Goal: Task Accomplishment & Management: Manage account settings

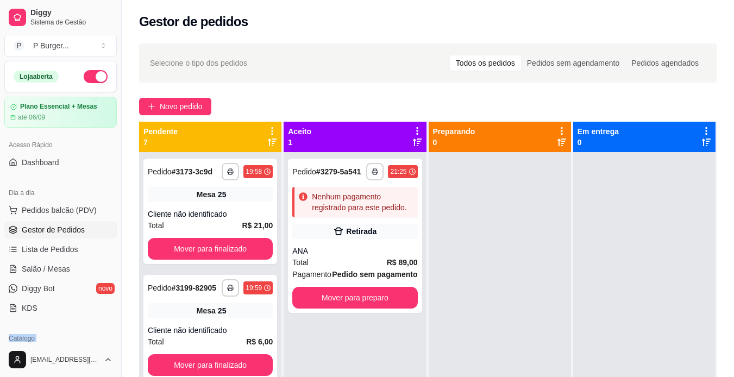
scroll to position [130, 0]
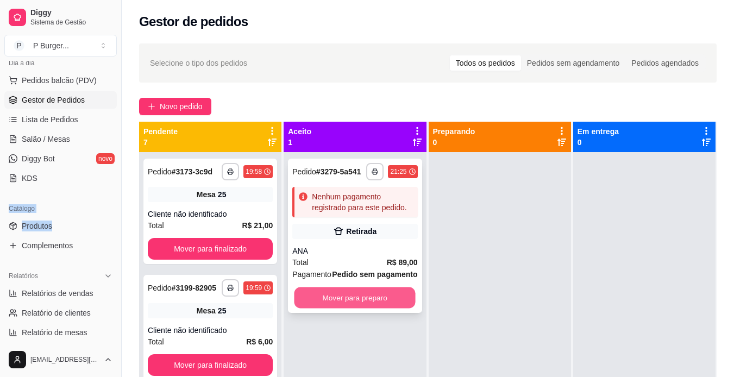
click at [390, 304] on button "Mover para preparo" at bounding box center [354, 297] width 121 height 21
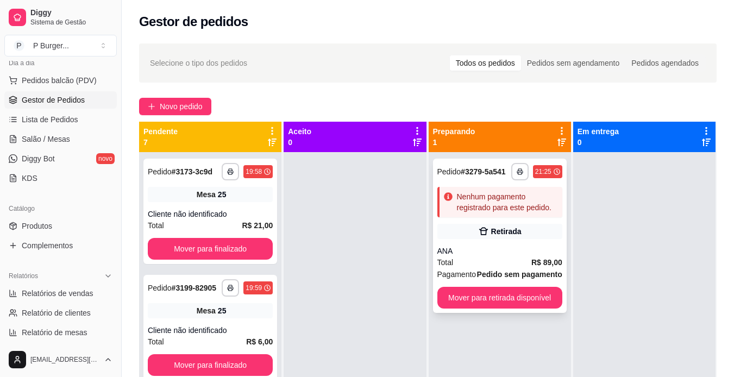
click at [486, 243] on div "**********" at bounding box center [500, 236] width 134 height 154
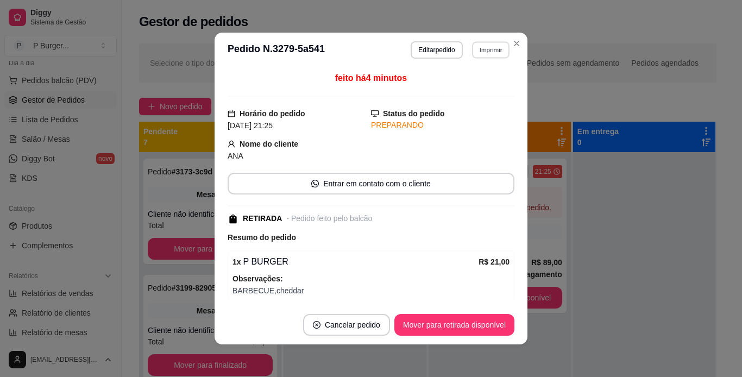
click at [490, 51] on button "Imprimir" at bounding box center [490, 49] width 37 height 17
click at [486, 87] on button "IMPRESSORA" at bounding box center [467, 87] width 79 height 17
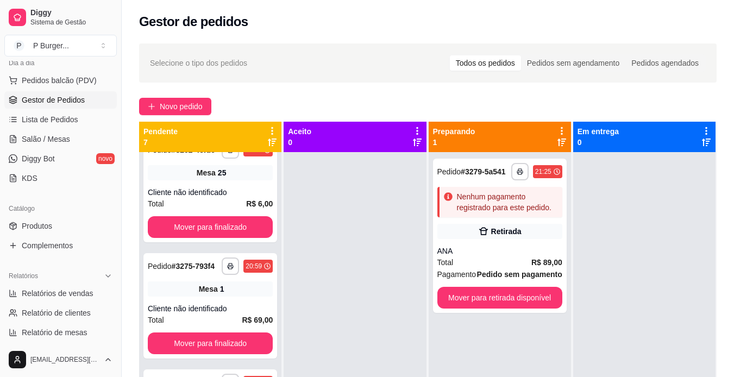
scroll to position [266, 0]
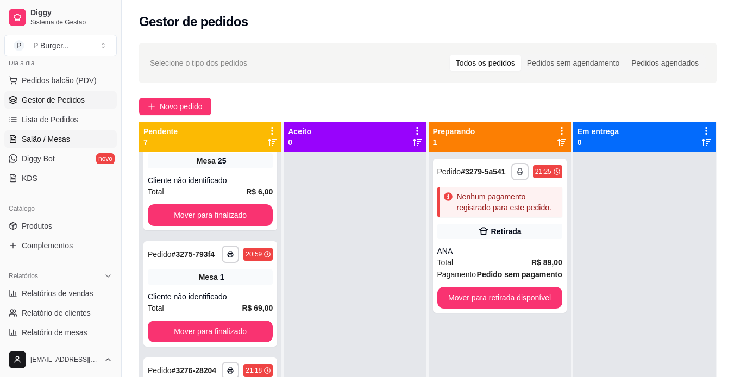
click at [53, 134] on span "Salão / Mesas" at bounding box center [46, 139] width 48 height 11
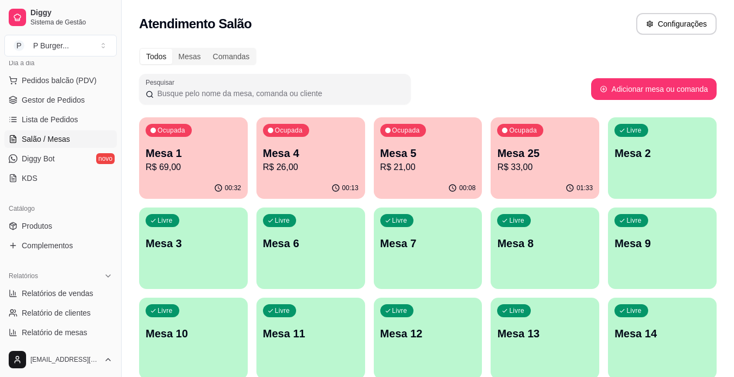
click at [330, 139] on div "Ocupada Mesa 4 R$ 26,00" at bounding box center [310, 147] width 109 height 60
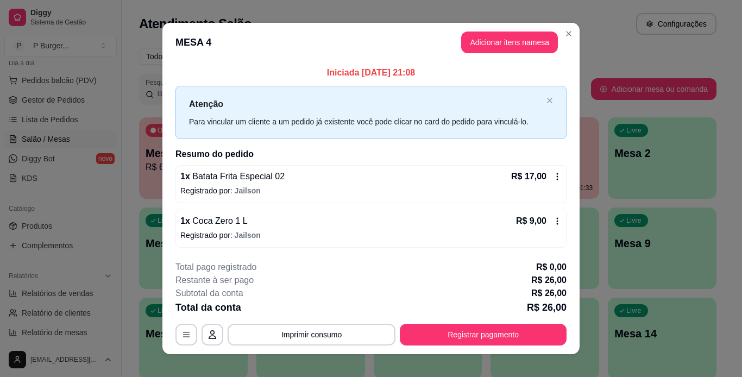
click at [553, 221] on icon at bounding box center [557, 221] width 9 height 9
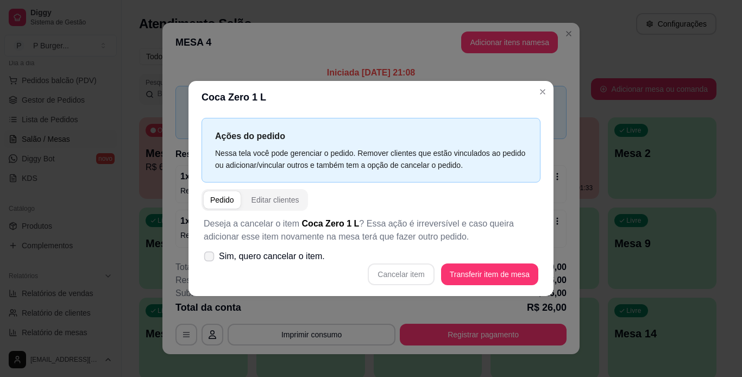
click at [318, 258] on span "Sim, quero cancelar o item." at bounding box center [272, 256] width 106 height 13
click at [210, 259] on input "Sim, quero cancelar o item." at bounding box center [206, 262] width 7 height 7
checkbox input "true"
click at [400, 277] on button "Cancelar item" at bounding box center [401, 274] width 65 height 21
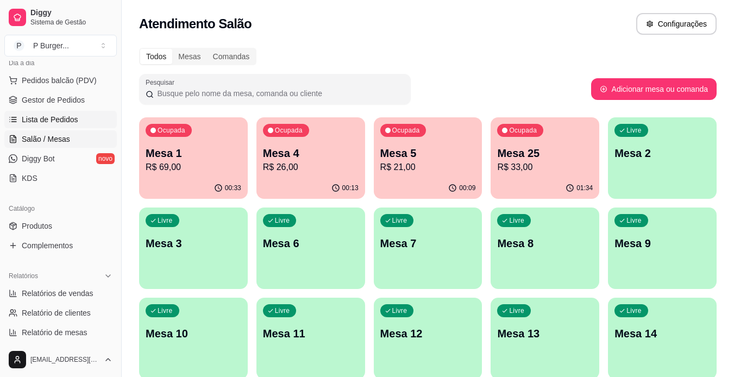
click at [64, 117] on span "Lista de Pedidos" at bounding box center [50, 119] width 56 height 11
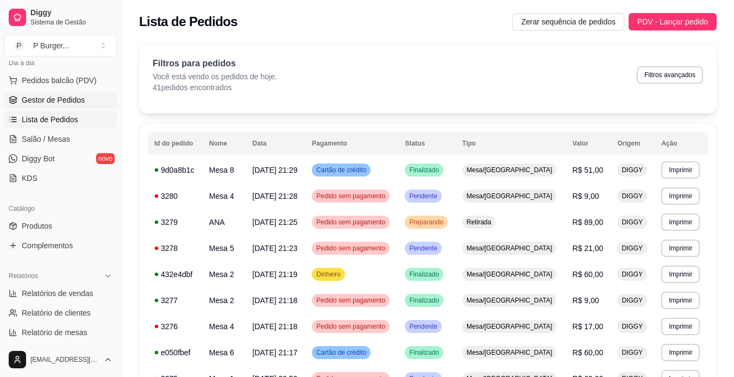
click at [61, 103] on span "Gestor de Pedidos" at bounding box center [53, 99] width 63 height 11
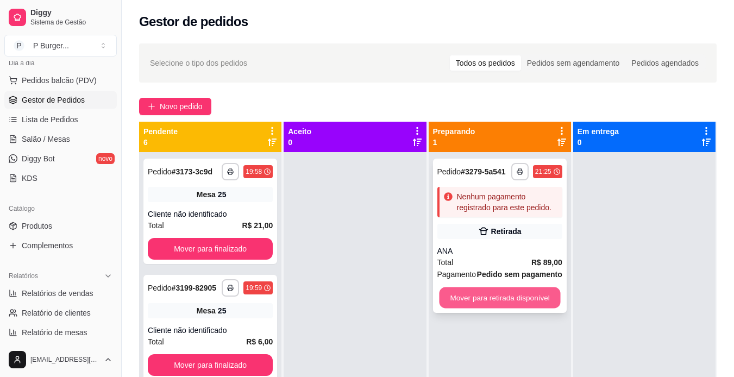
click at [446, 298] on button "Mover para retirada disponível" at bounding box center [499, 297] width 121 height 21
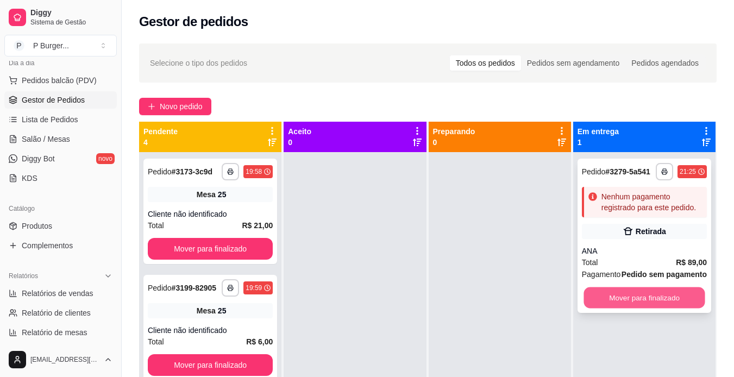
click at [626, 292] on button "Mover para finalizado" at bounding box center [643, 297] width 121 height 21
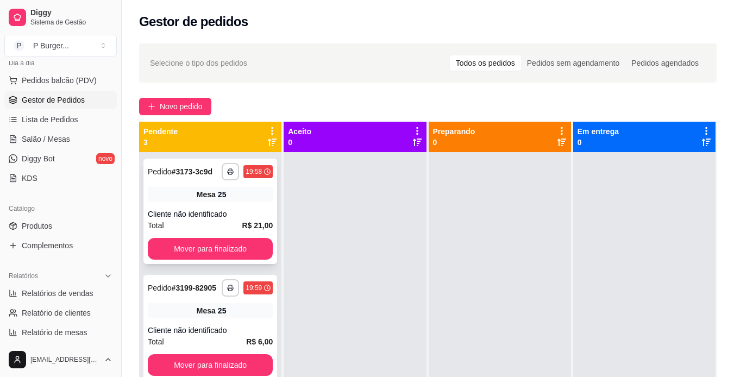
click at [226, 202] on div "Mesa 25" at bounding box center [210, 194] width 125 height 15
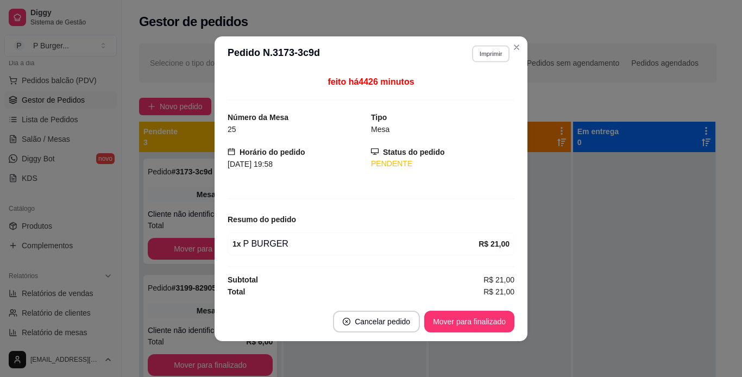
click at [480, 57] on button "Imprimir" at bounding box center [490, 53] width 37 height 17
click at [472, 94] on button "IMPRESSORA" at bounding box center [471, 91] width 76 height 17
